Goal: Task Accomplishment & Management: Use online tool/utility

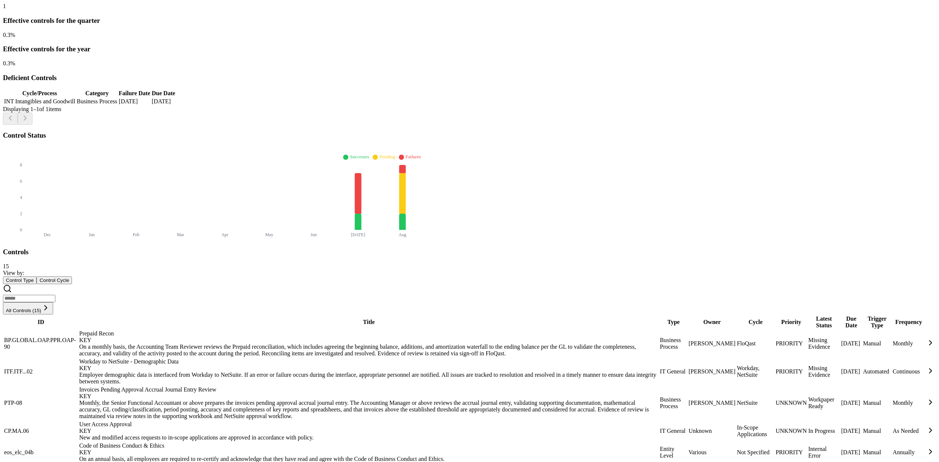
scroll to position [159, 0]
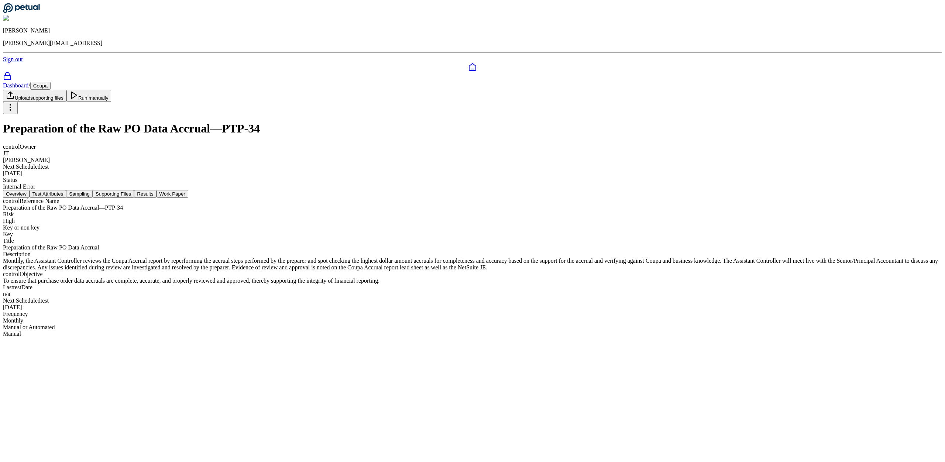
click at [93, 190] on button "Sampling" at bounding box center [79, 194] width 27 height 8
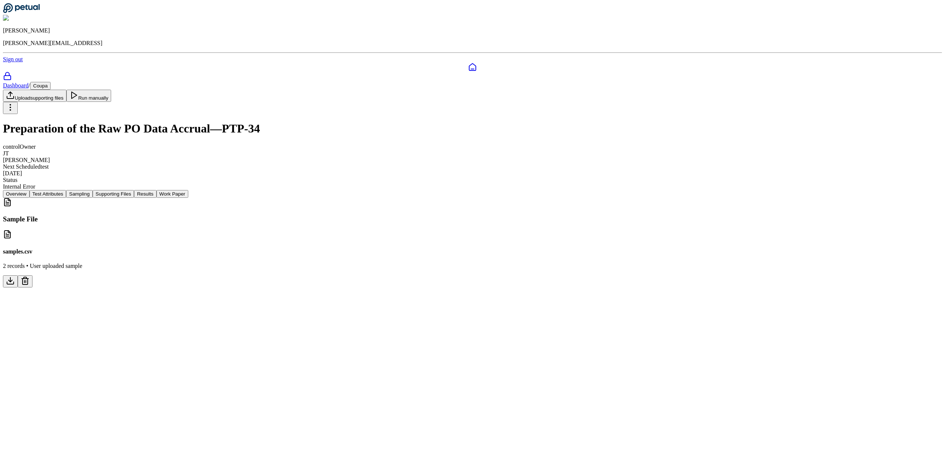
click at [111, 90] on button "Run manually" at bounding box center [88, 96] width 45 height 12
